Goal: Task Accomplishment & Management: Manage account settings

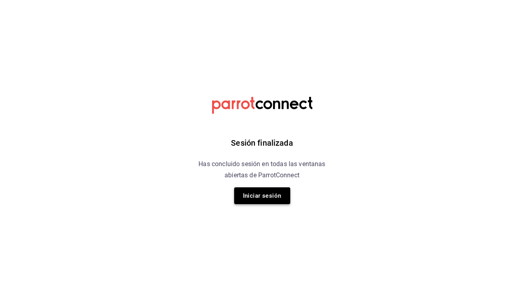
click at [262, 196] on button "Iniciar sesión" at bounding box center [262, 196] width 56 height 17
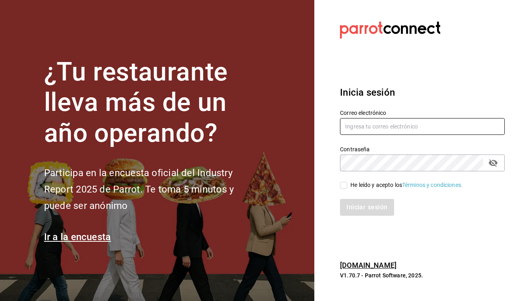
click at [363, 128] on input "text" at bounding box center [422, 126] width 165 height 17
type input "[EMAIL_ADDRESS][DOMAIN_NAME]"
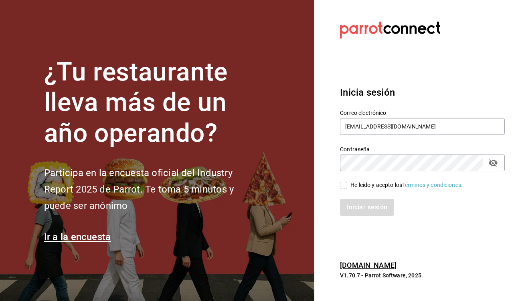
click at [341, 186] on input "He leído y acepto los Términos y condiciones." at bounding box center [343, 185] width 7 height 7
checkbox input "true"
click at [356, 211] on button "Iniciar sesión" at bounding box center [367, 207] width 54 height 17
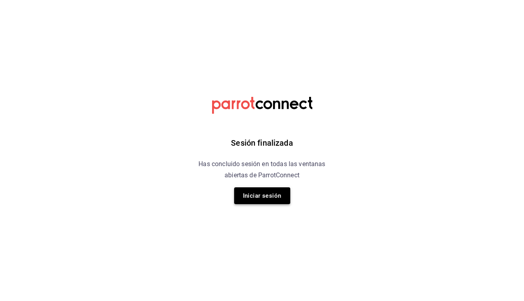
click at [262, 201] on button "Iniciar sesión" at bounding box center [262, 196] width 56 height 17
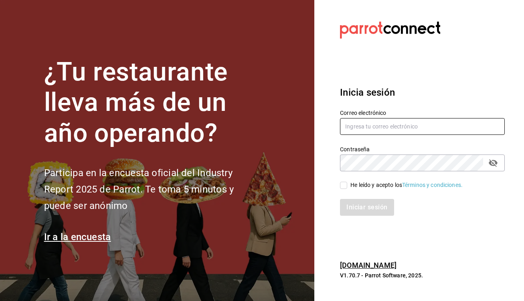
click at [389, 127] on input "text" at bounding box center [422, 126] width 165 height 17
type input "[EMAIL_ADDRESS][DOMAIN_NAME]"
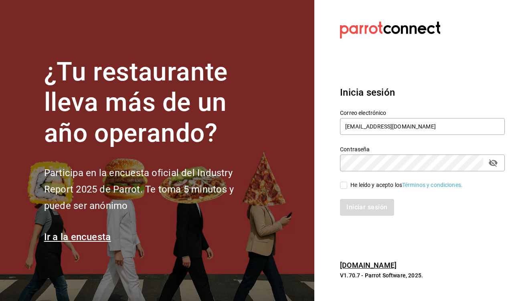
click at [338, 184] on div "He leído y acepto los Términos y condiciones." at bounding box center [417, 181] width 174 height 18
click at [343, 187] on input "He leído y acepto los Términos y condiciones." at bounding box center [343, 185] width 7 height 7
checkbox input "true"
click at [353, 208] on button "Iniciar sesión" at bounding box center [367, 207] width 54 height 17
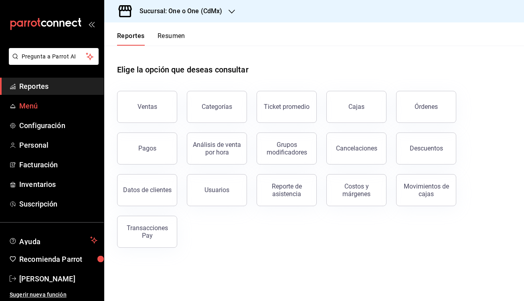
click at [39, 107] on span "Menú" at bounding box center [58, 106] width 78 height 11
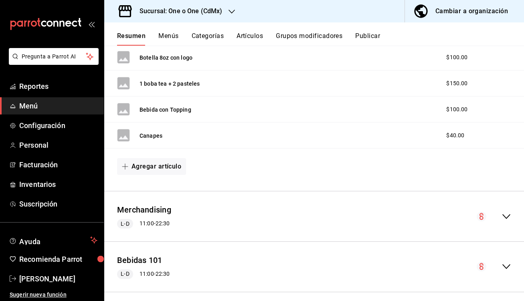
scroll to position [317, 0]
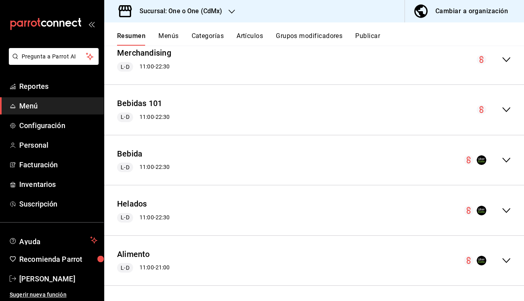
click at [129, 269] on span "L-D" at bounding box center [124, 268] width 15 height 8
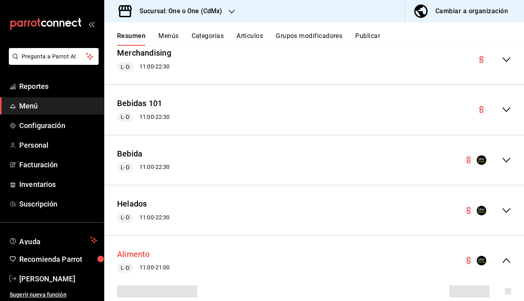
click at [135, 255] on button "Alimento" at bounding box center [133, 255] width 33 height 12
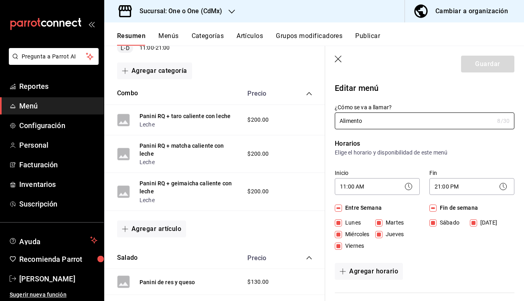
scroll to position [691, 0]
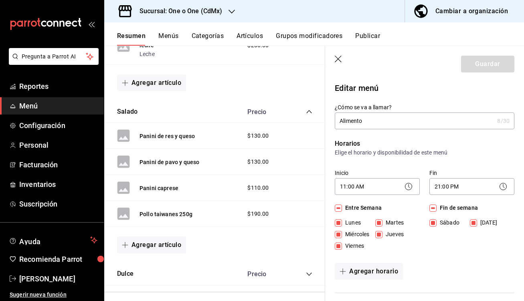
click at [159, 9] on h3 "Sucursal: One o One (CdMx)" at bounding box center [177, 11] width 89 height 10
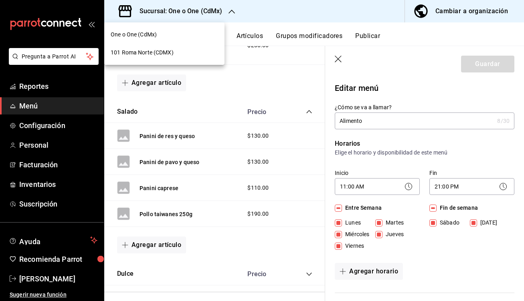
click at [142, 52] on span "101 Roma Norte (CDMX)" at bounding box center [142, 52] width 63 height 8
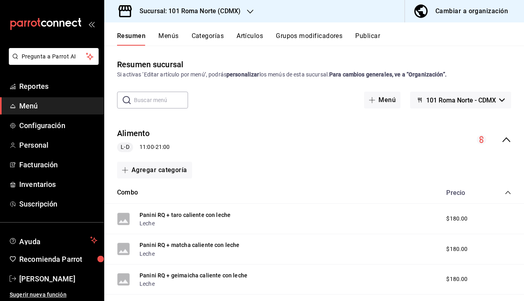
click at [46, 109] on span "Menú" at bounding box center [58, 106] width 78 height 11
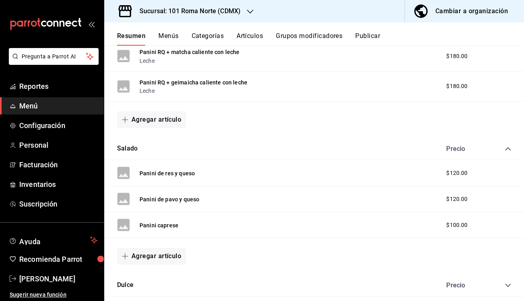
scroll to position [194, 0]
click at [165, 252] on button "Agregar artículo" at bounding box center [151, 256] width 69 height 17
click at [147, 278] on li "Artículo nuevo" at bounding box center [148, 282] width 63 height 20
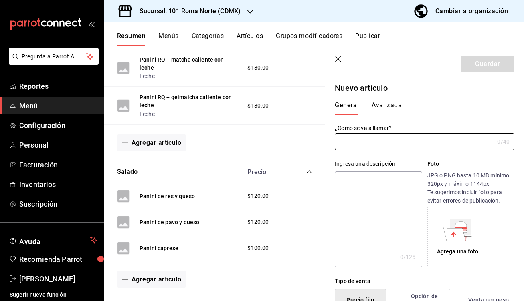
click at [339, 57] on icon "button" at bounding box center [339, 60] width 8 height 8
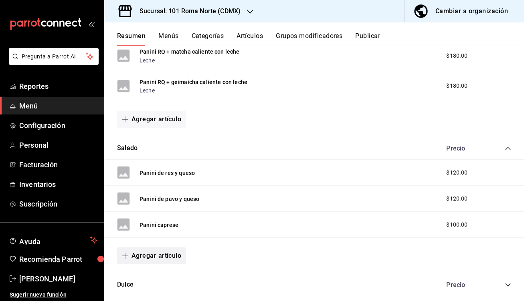
click at [147, 257] on button "Agregar artículo" at bounding box center [151, 256] width 69 height 17
click at [154, 259] on li "Artículo existente" at bounding box center [148, 262] width 63 height 20
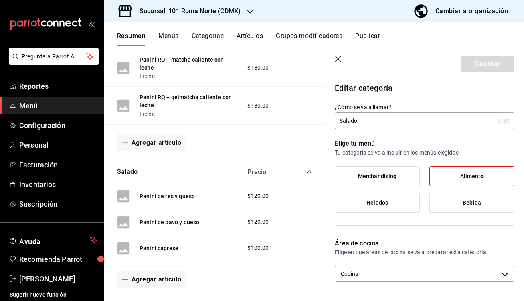
click at [335, 59] on icon "button" at bounding box center [339, 60] width 8 height 8
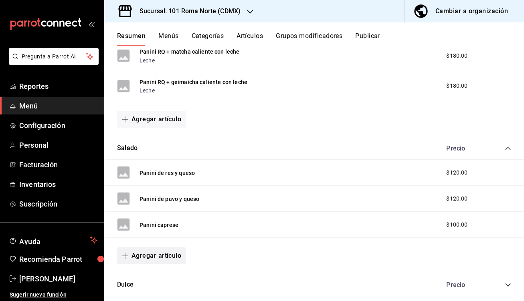
click at [124, 258] on icon "button" at bounding box center [125, 256] width 6 height 6
click at [139, 262] on li "Artículo existente" at bounding box center [148, 262] width 63 height 20
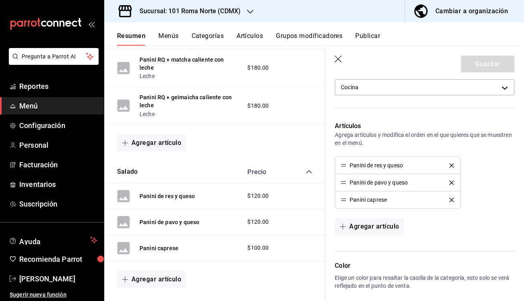
scroll to position [187, 0]
click at [387, 220] on button "Agregar artículo" at bounding box center [369, 226] width 69 height 17
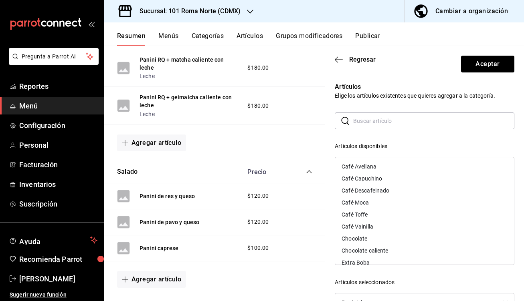
click at [387, 122] on input "text" at bounding box center [433, 121] width 161 height 16
type input "poll"
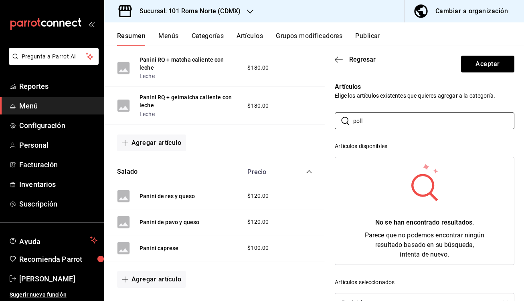
drag, startPoint x: 388, startPoint y: 122, endPoint x: 324, endPoint y: 117, distance: 64.8
click at [324, 117] on main "Resumen sucursal Si activas ‘Editar artículo por menú’, podrás personalizar los…" at bounding box center [314, 174] width 420 height 256
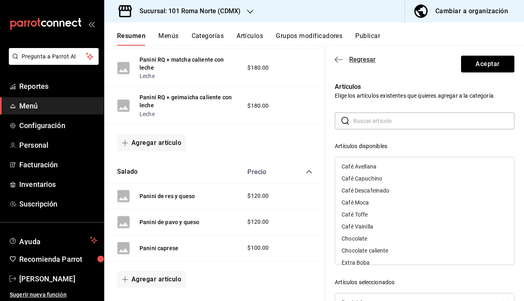
click at [340, 58] on icon "button" at bounding box center [339, 59] width 8 height 7
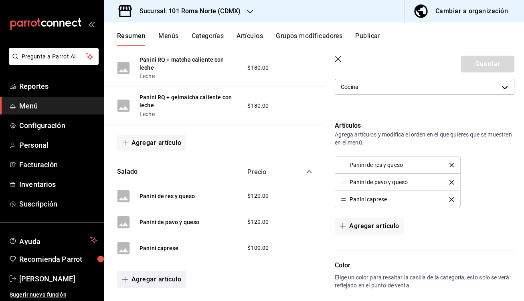
click at [135, 271] on button "Agregar artículo" at bounding box center [151, 279] width 69 height 17
click at [137, 259] on li "Artículo existente" at bounding box center [148, 262] width 63 height 20
click at [338, 59] on icon "button" at bounding box center [338, 59] width 7 height 7
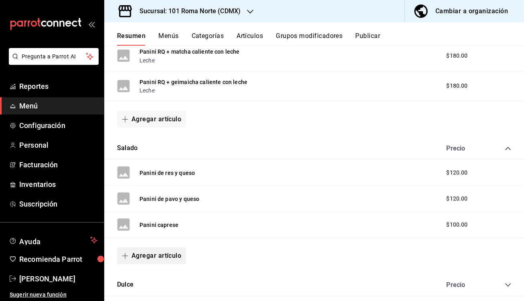
click at [146, 256] on button "Agregar artículo" at bounding box center [151, 256] width 69 height 17
click at [139, 282] on li "Artículo nuevo" at bounding box center [148, 282] width 63 height 20
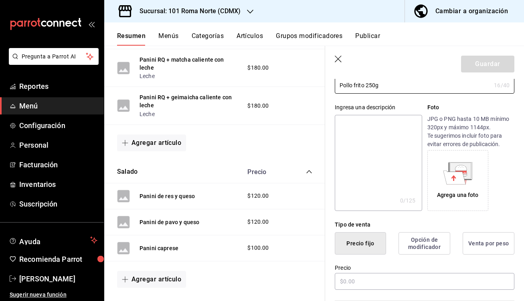
scroll to position [108, 0]
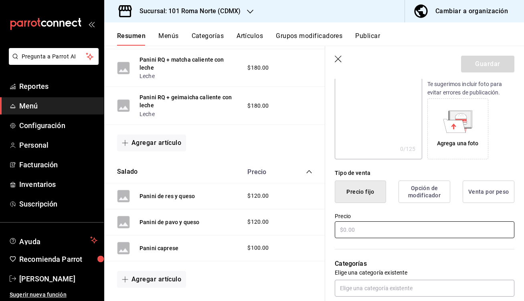
type input "Pollo frito 250g"
click at [375, 230] on input "text" at bounding box center [425, 230] width 180 height 17
type input "$190.00"
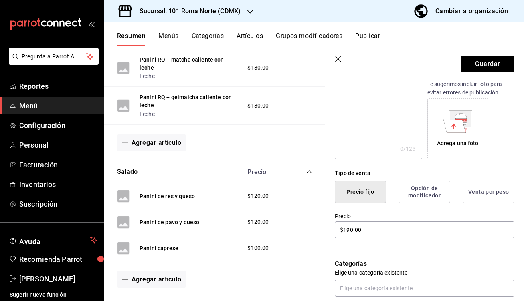
click at [419, 257] on div "Categorías Elige una categoría existente Salado" at bounding box center [419, 282] width 189 height 84
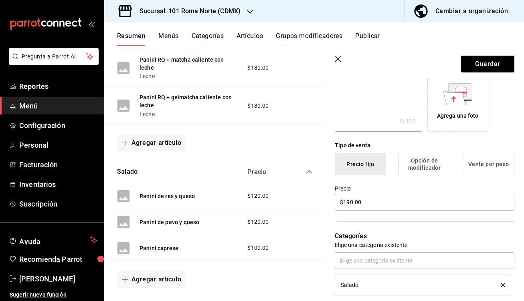
scroll to position [0, 0]
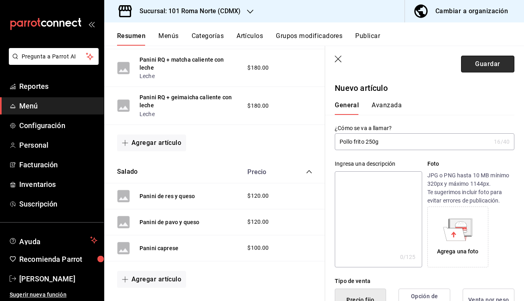
click at [493, 67] on button "Guardar" at bounding box center [487, 64] width 53 height 17
